Goal: Answer question/provide support: Share knowledge or assist other users

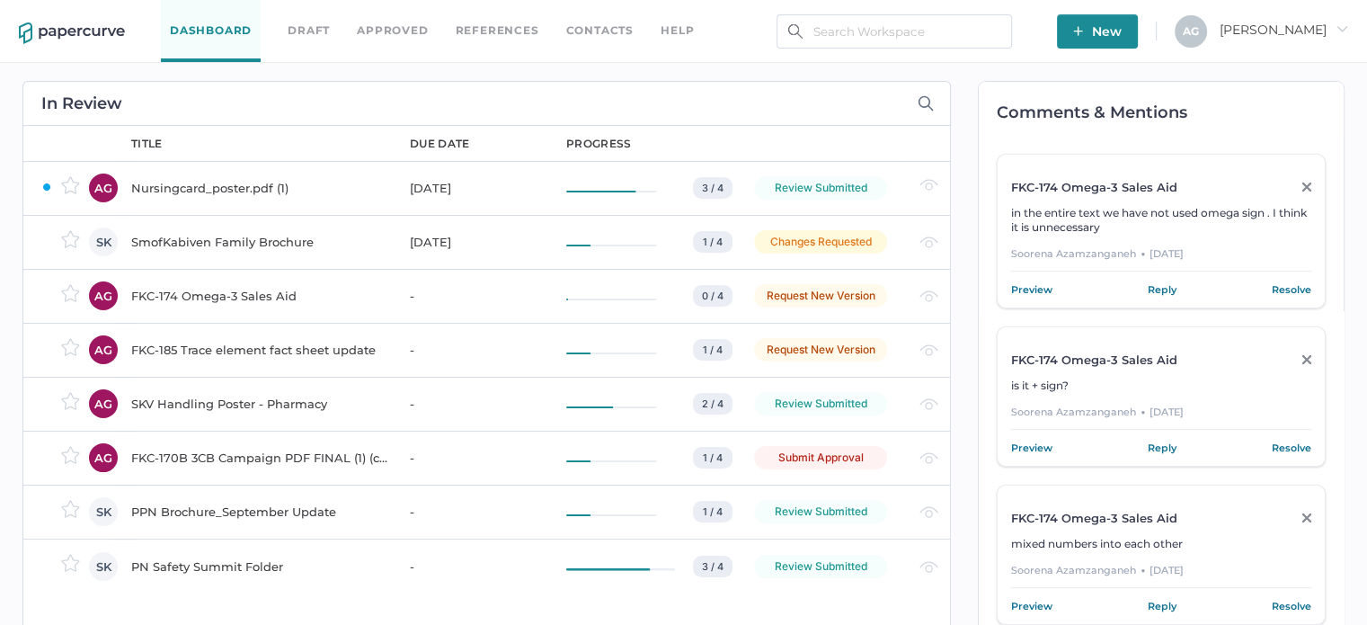
scroll to position [1237, 0]
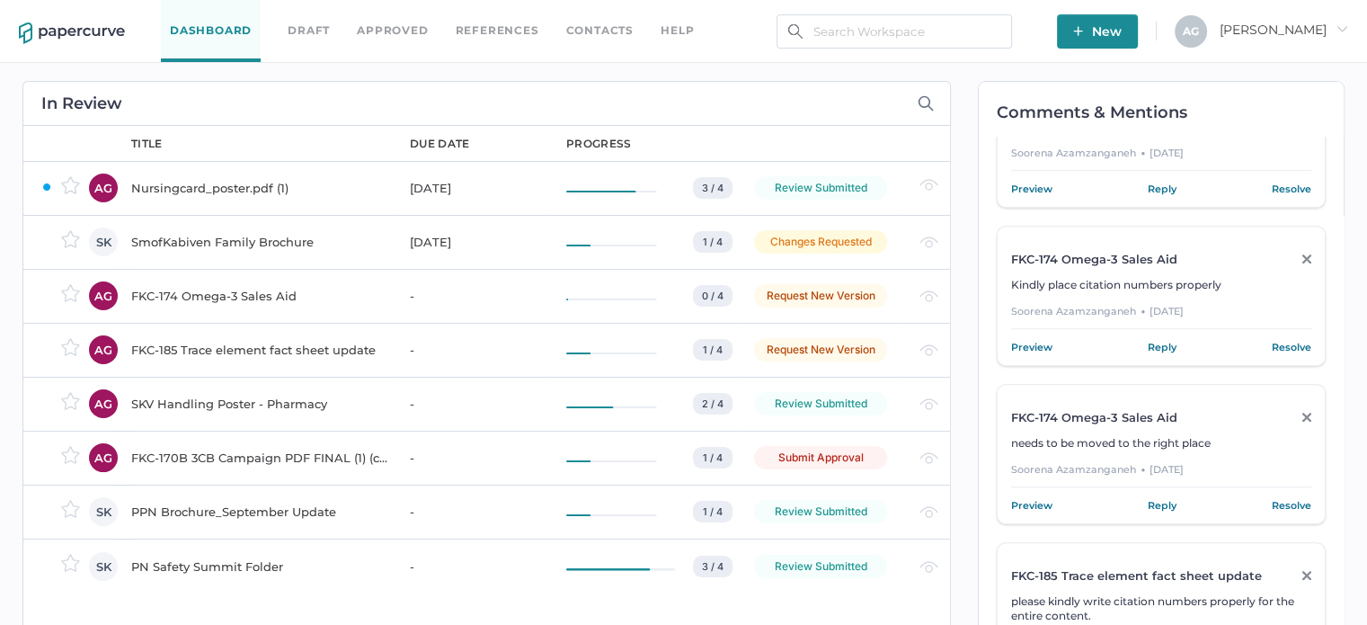
click at [859, 244] on div "Changes Requested" at bounding box center [820, 241] width 133 height 23
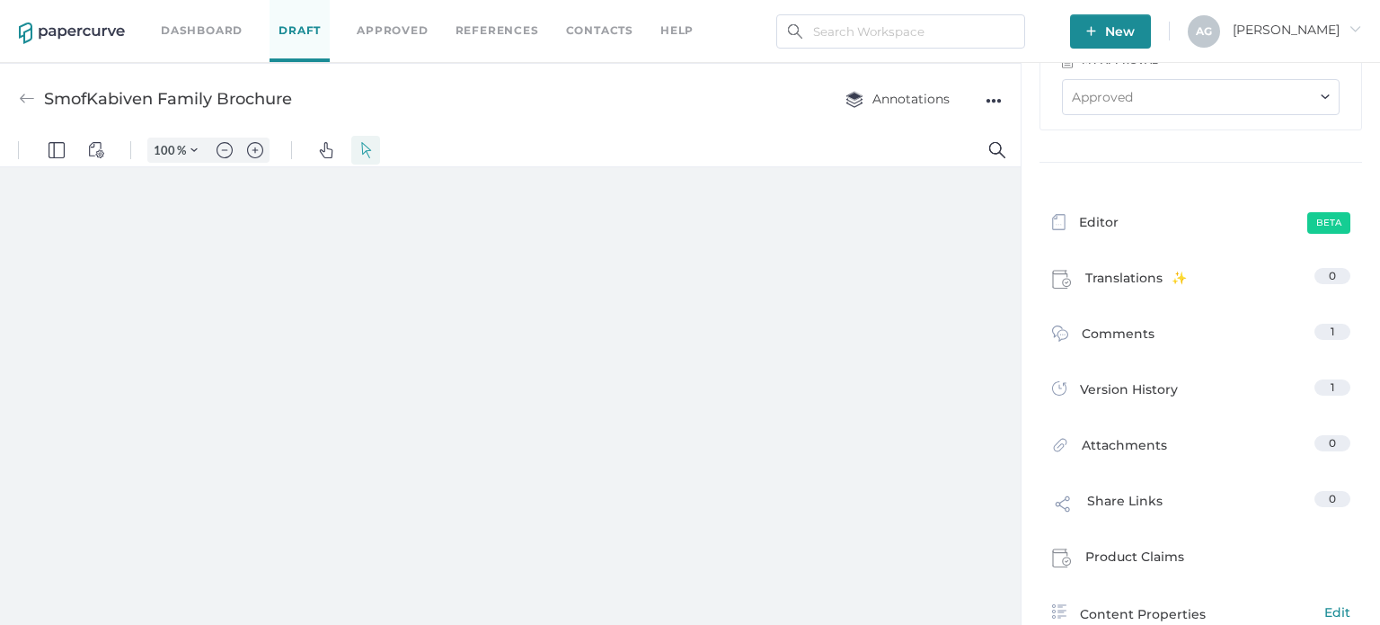
scroll to position [173, 0]
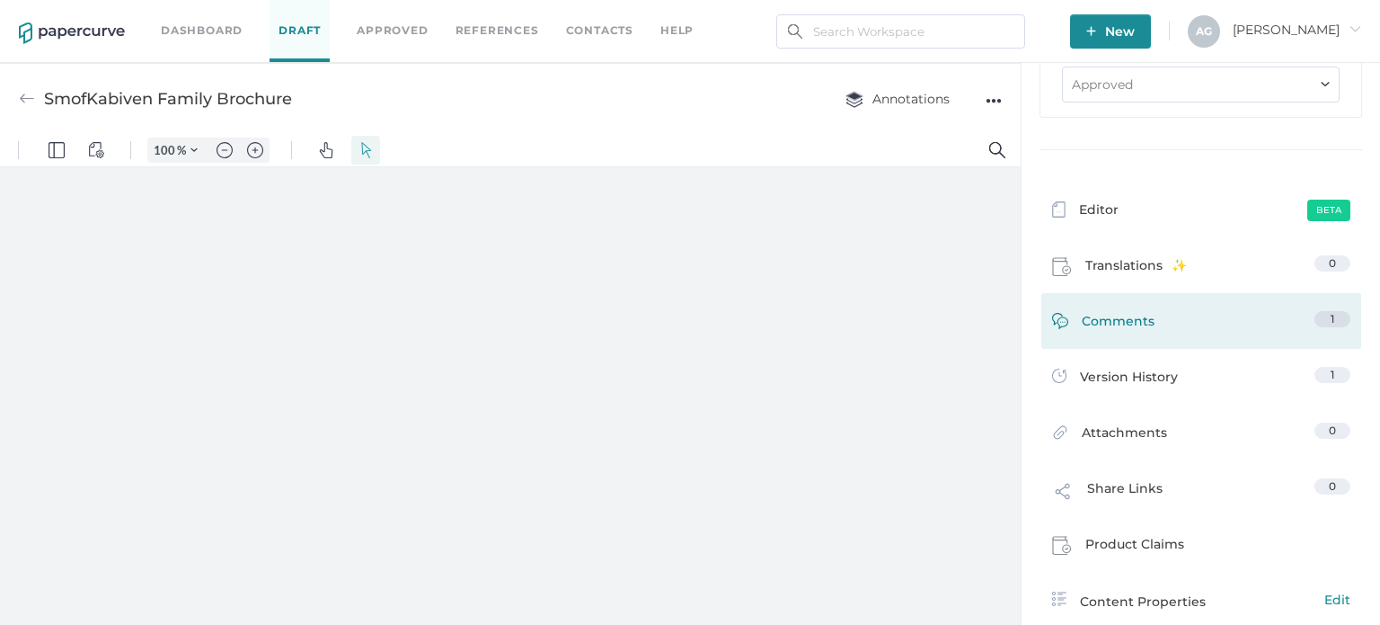
type input "97"
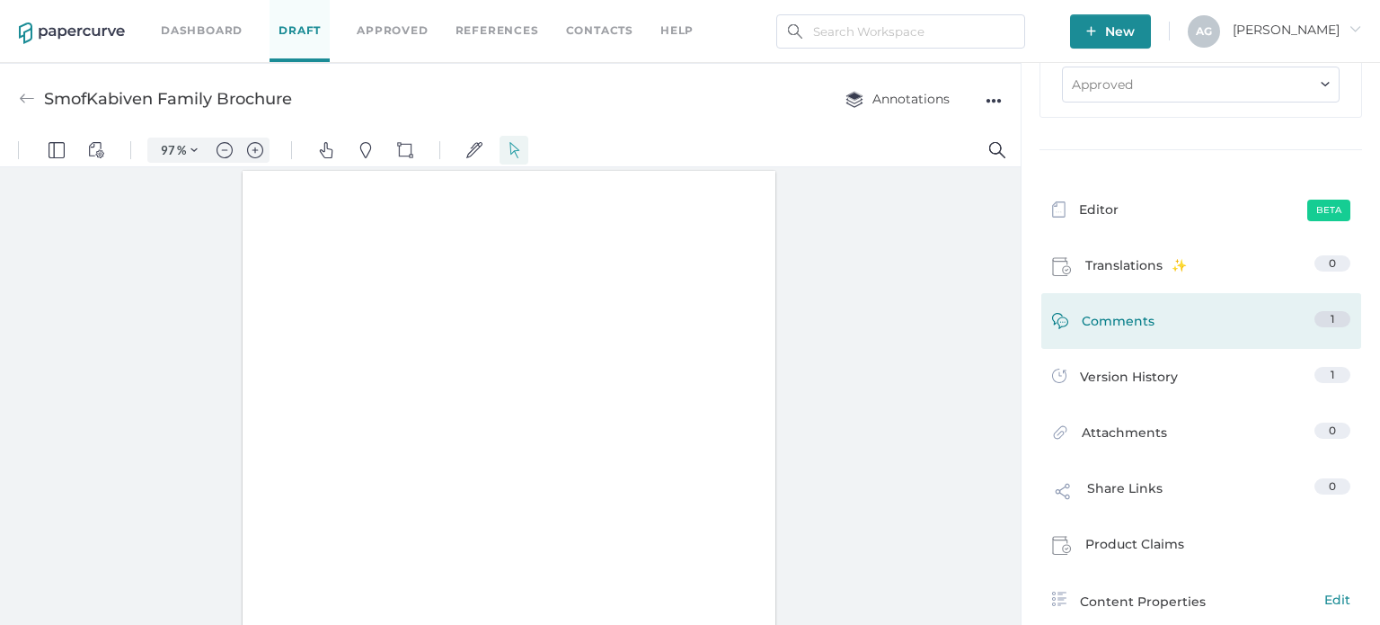
scroll to position [0, 0]
type input "1"
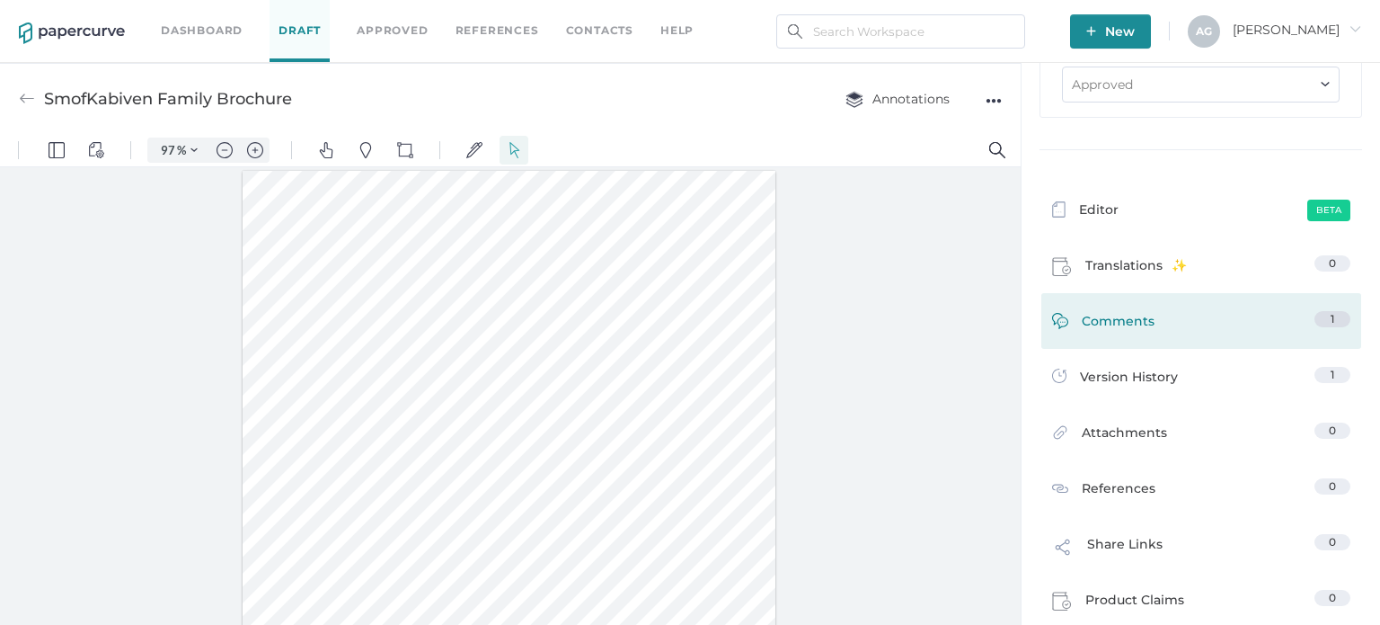
click at [1186, 330] on link "Comments 1" at bounding box center [1201, 325] width 298 height 28
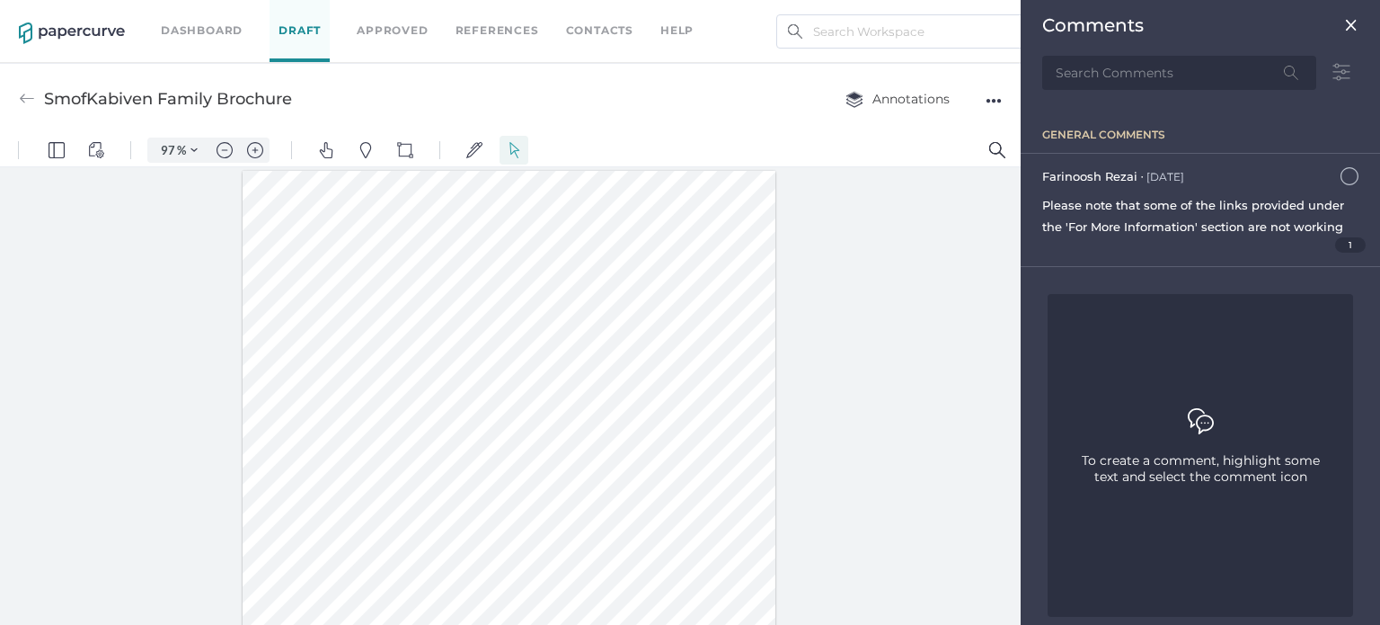
scroll to position [7, 0]
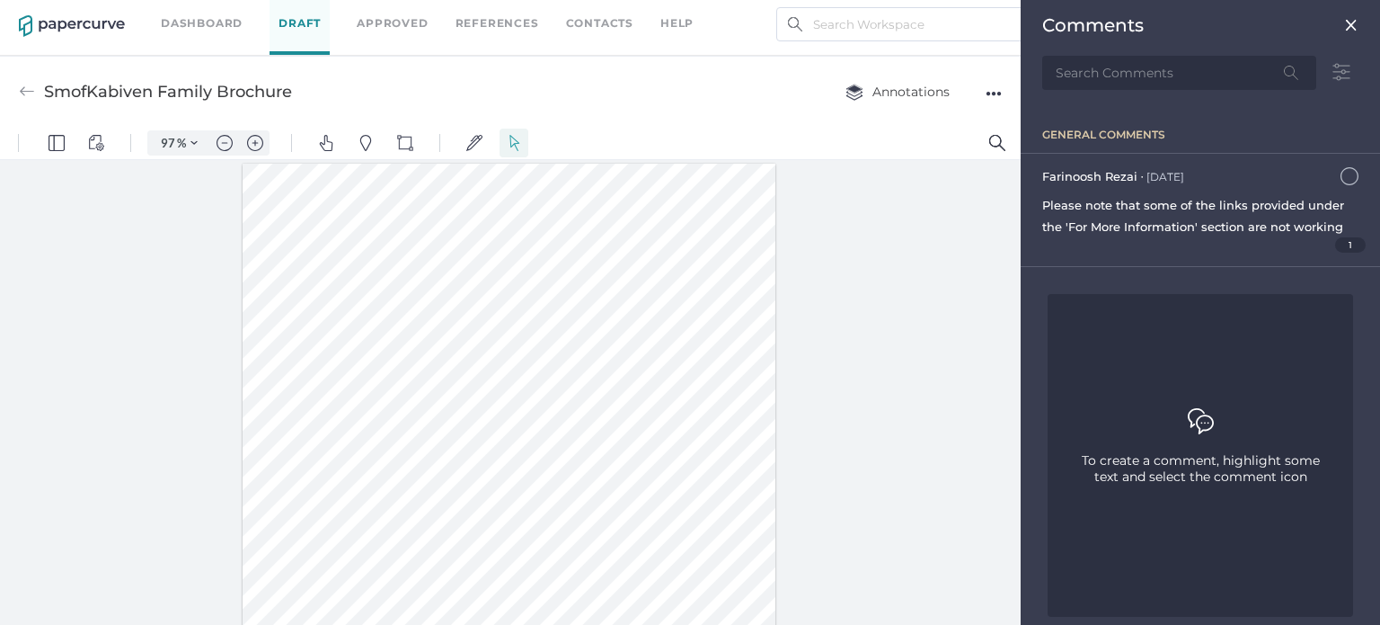
click at [901, 321] on div at bounding box center [510, 393] width 1021 height 466
click at [1345, 27] on img at bounding box center [1352, 25] width 14 height 14
